Goal: Information Seeking & Learning: Learn about a topic

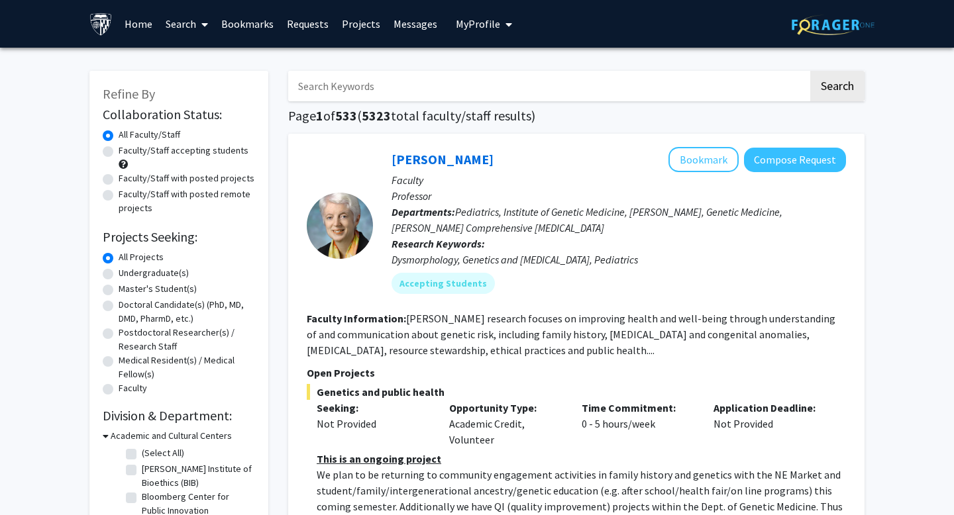
click at [453, 85] on input "Search Keywords" at bounding box center [548, 86] width 520 height 30
type input "l"
type input "clinical [MEDICAL_DATA]"
click at [810, 71] on button "Search" at bounding box center [837, 86] width 54 height 30
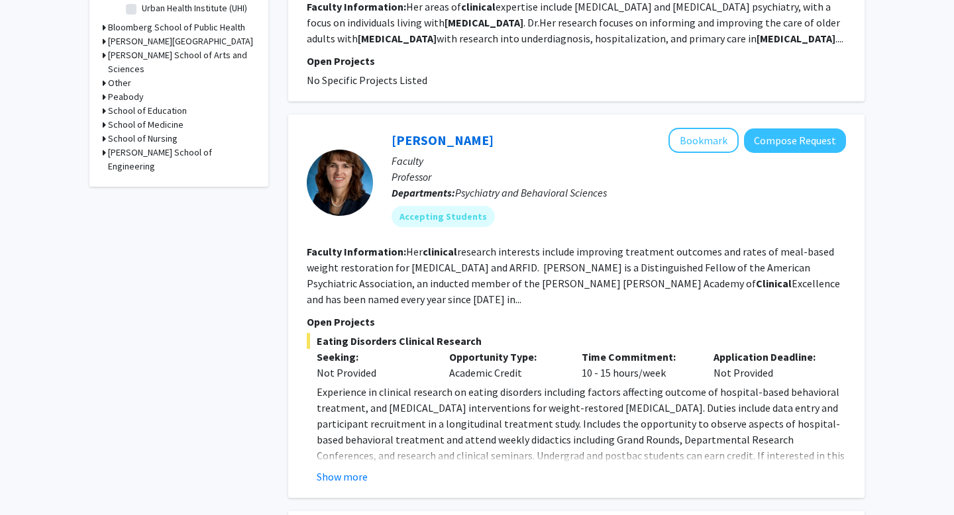
scroll to position [532, 0]
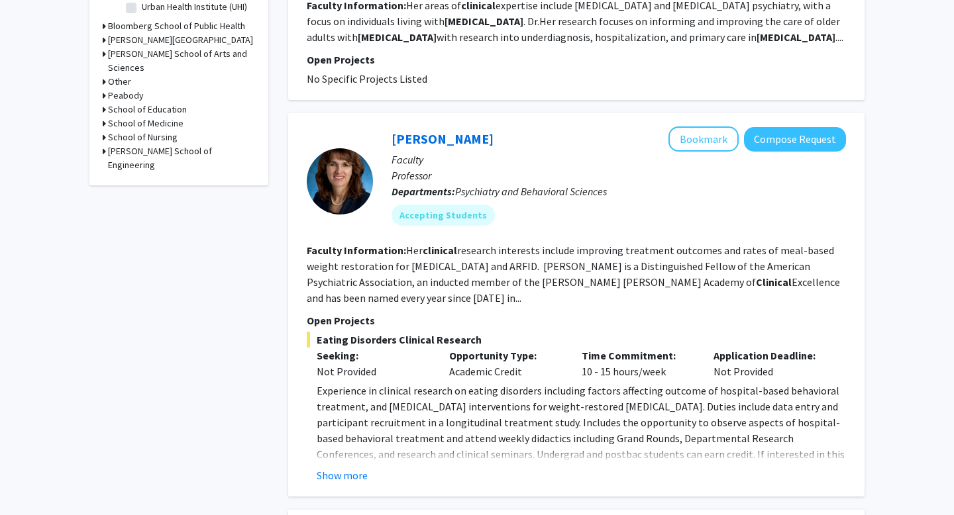
click at [356, 480] on div "[PERSON_NAME] Bookmark Compose Request Faculty Professor Departments: Psychiatr…" at bounding box center [576, 305] width 576 height 384
click at [354, 470] on div "[PERSON_NAME] Bookmark Compose Request Faculty Professor Departments: Psychiatr…" at bounding box center [576, 305] width 576 height 384
click at [349, 468] on button "Show more" at bounding box center [342, 476] width 51 height 16
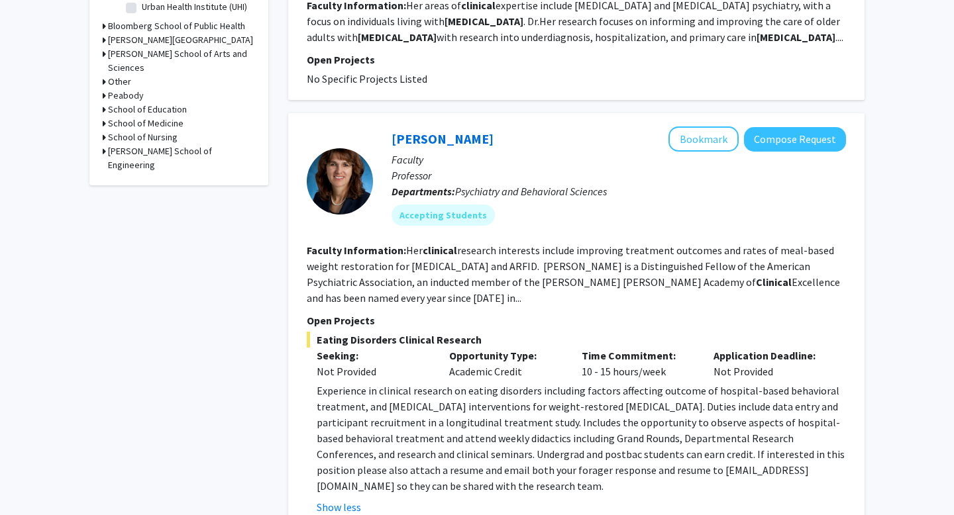
click at [387, 391] on span "Experience in clinical research on eating disorders including factors affecting…" at bounding box center [581, 438] width 528 height 109
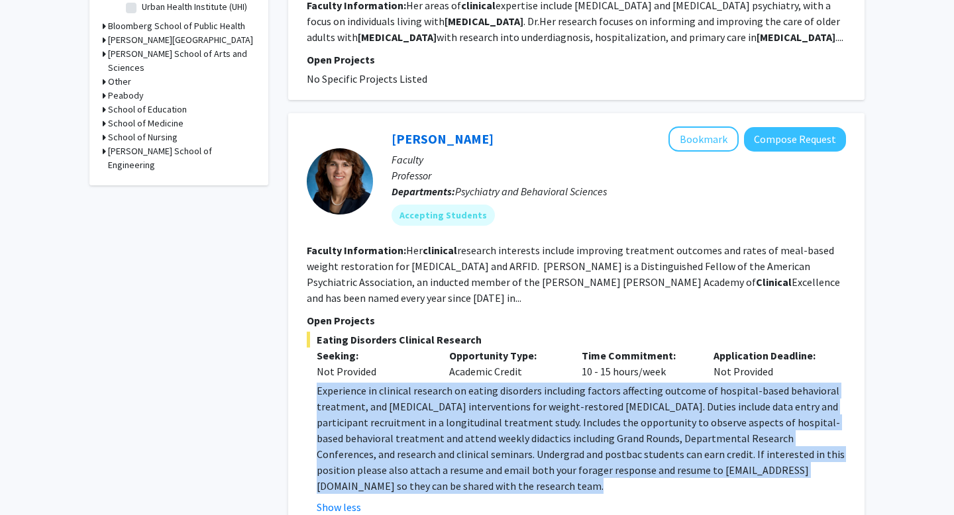
click at [387, 391] on span "Experience in clinical research on eating disorders including factors affecting…" at bounding box center [581, 438] width 528 height 109
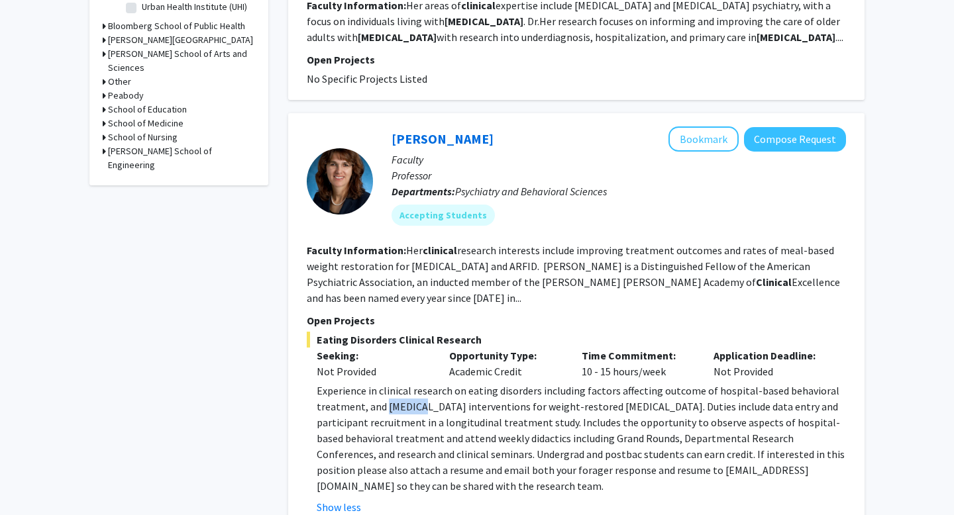
click at [387, 391] on span "Experience in clinical research on eating disorders including factors affecting…" at bounding box center [581, 438] width 528 height 109
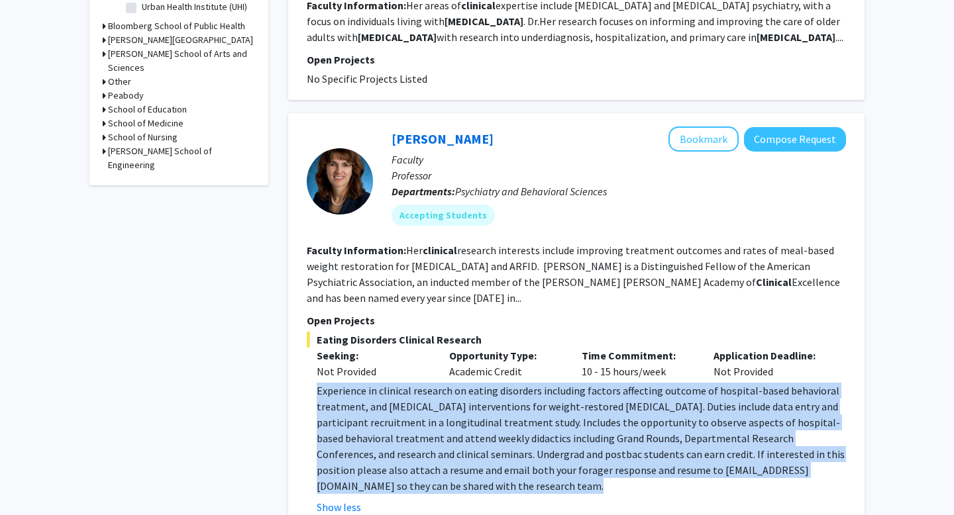
click at [387, 391] on span "Experience in clinical research on eating disorders including factors affecting…" at bounding box center [581, 438] width 528 height 109
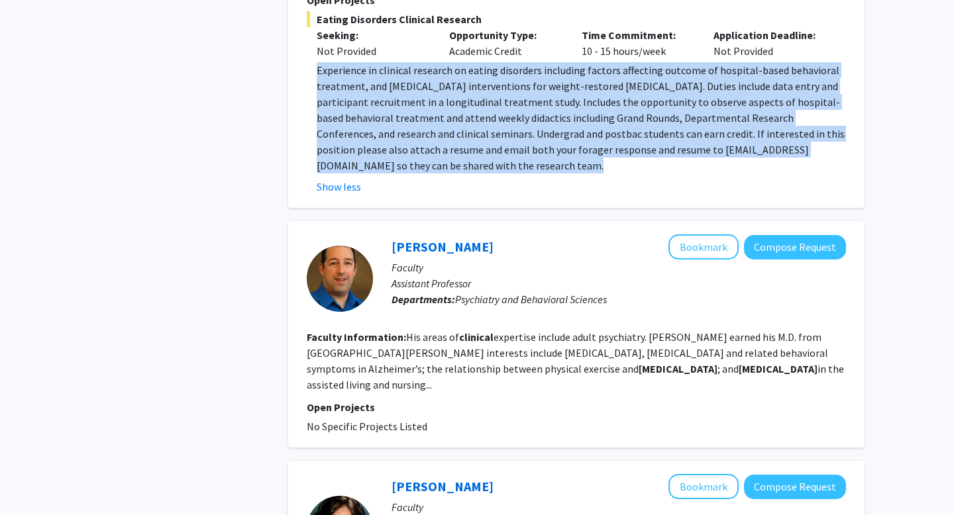
scroll to position [854, 0]
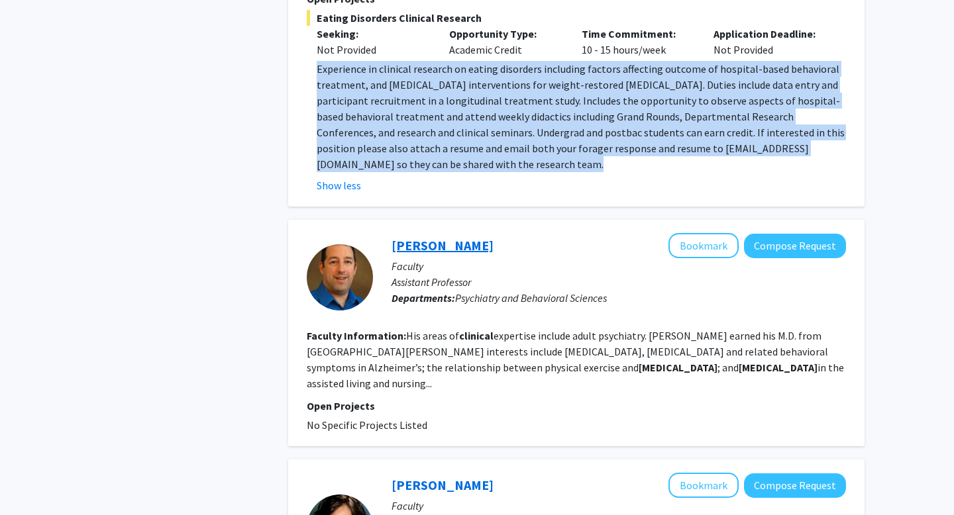
click at [461, 237] on link "[PERSON_NAME]" at bounding box center [443, 245] width 102 height 17
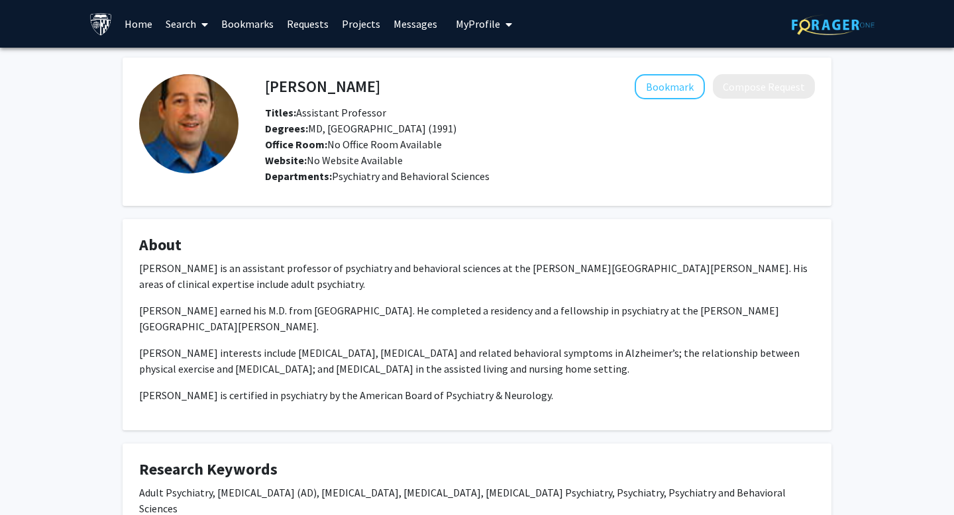
click at [394, 89] on div "Bookmark Compose Request" at bounding box center [597, 86] width 435 height 25
click at [356, 89] on h4 "[PERSON_NAME]" at bounding box center [322, 86] width 115 height 25
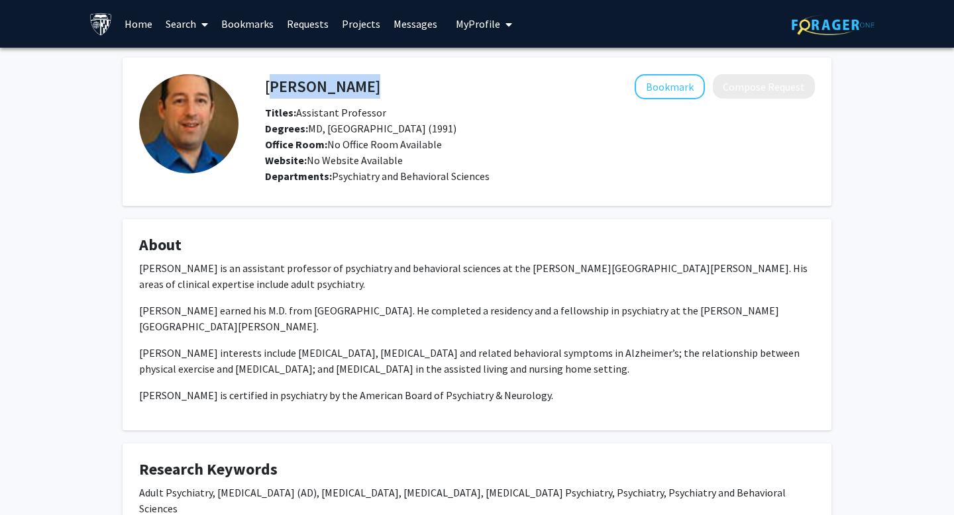
click at [356, 89] on h4 "[PERSON_NAME]" at bounding box center [322, 86] width 115 height 25
copy h4 "[PERSON_NAME]"
